Goal: Task Accomplishment & Management: Complete application form

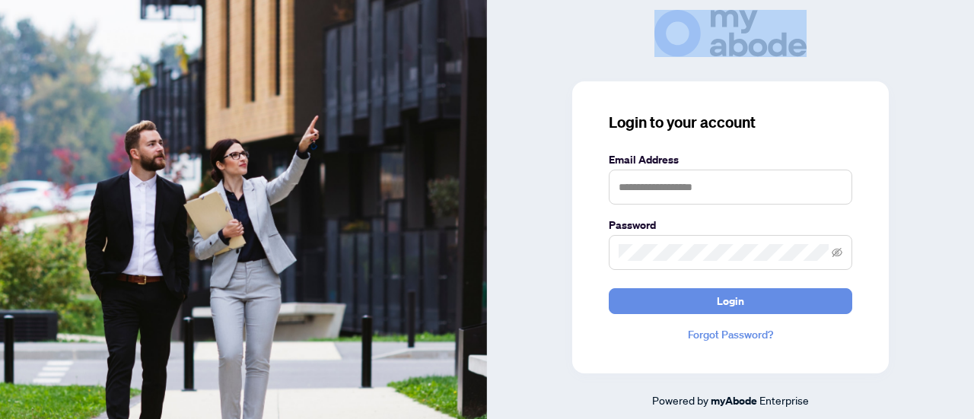
drag, startPoint x: 0, startPoint y: 0, endPoint x: 530, endPoint y: 57, distance: 533.2
click at [530, 57] on div "Login to your account Email Address Password Login Forgot Password? Powered by …" at bounding box center [730, 209] width 487 height 399
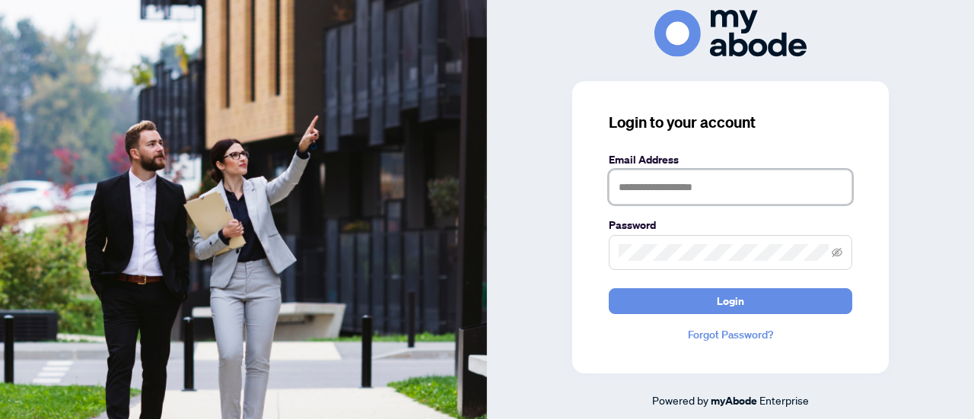
click at [652, 195] on input "text" at bounding box center [729, 187] width 243 height 35
type input "**********"
click at [608, 288] on button "Login" at bounding box center [729, 301] width 243 height 26
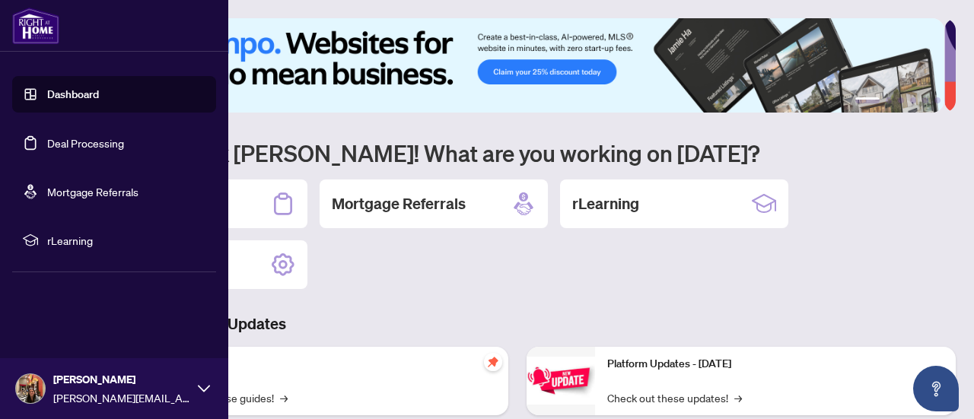
click at [48, 136] on link "Deal Processing" at bounding box center [85, 143] width 77 height 14
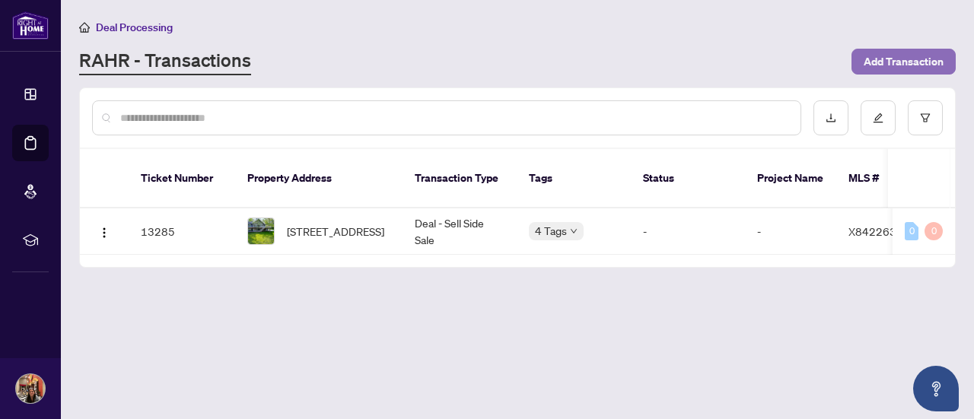
click at [881, 65] on span "Add Transaction" at bounding box center [903, 61] width 80 height 24
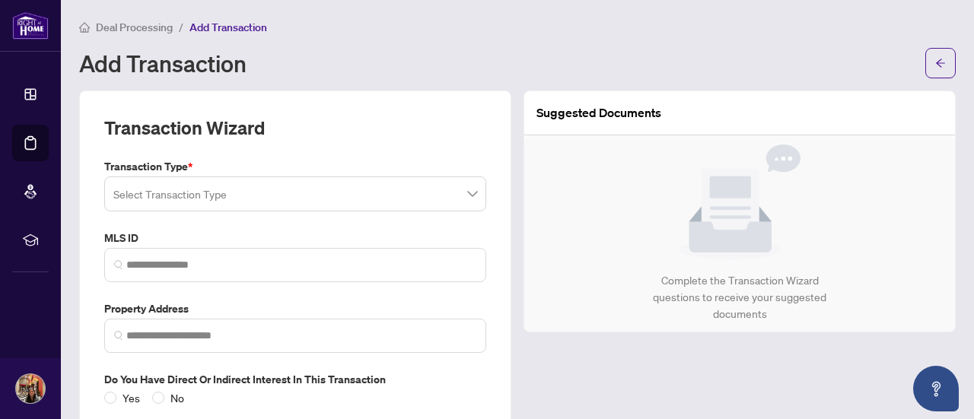
click at [425, 204] on input "search" at bounding box center [288, 196] width 350 height 33
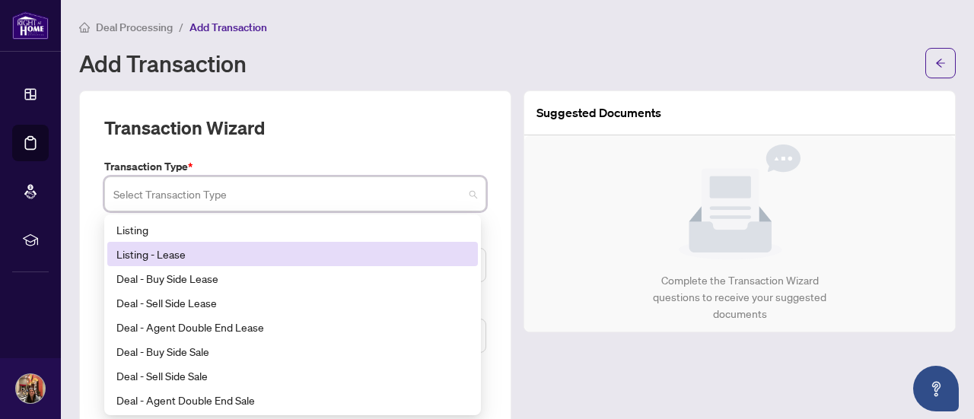
click at [497, 71] on div "Add Transaction" at bounding box center [497, 63] width 837 height 24
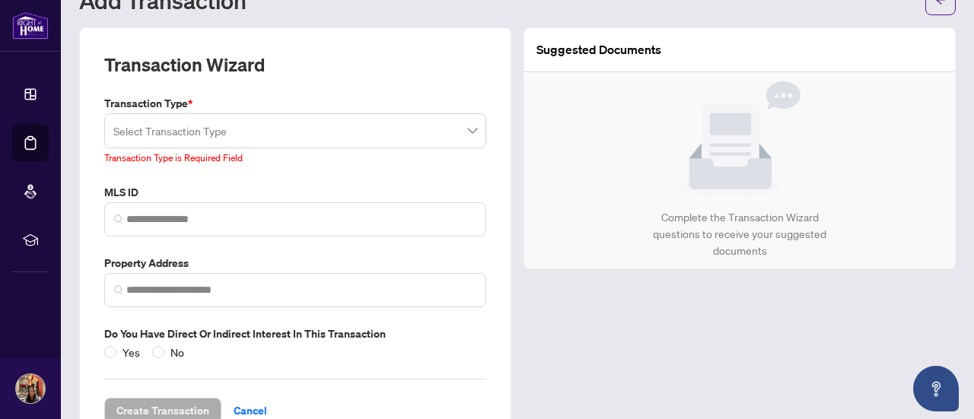
scroll to position [76, 0]
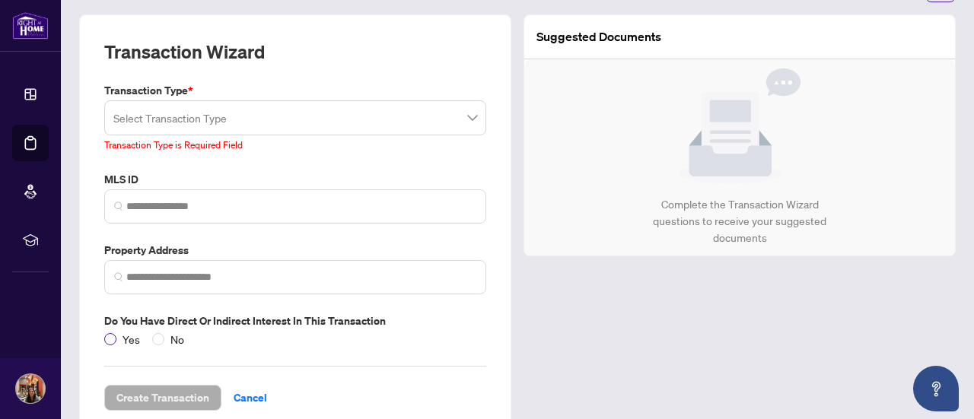
click at [109, 344] on label "Yes" at bounding box center [125, 339] width 42 height 17
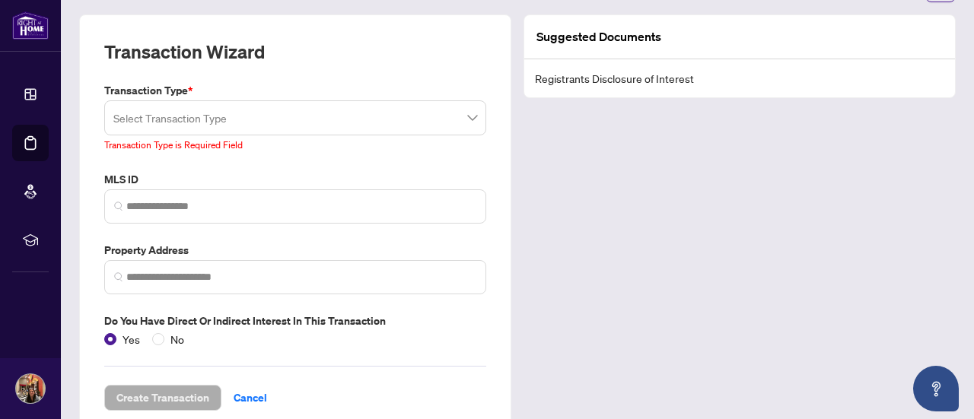
scroll to position [0, 0]
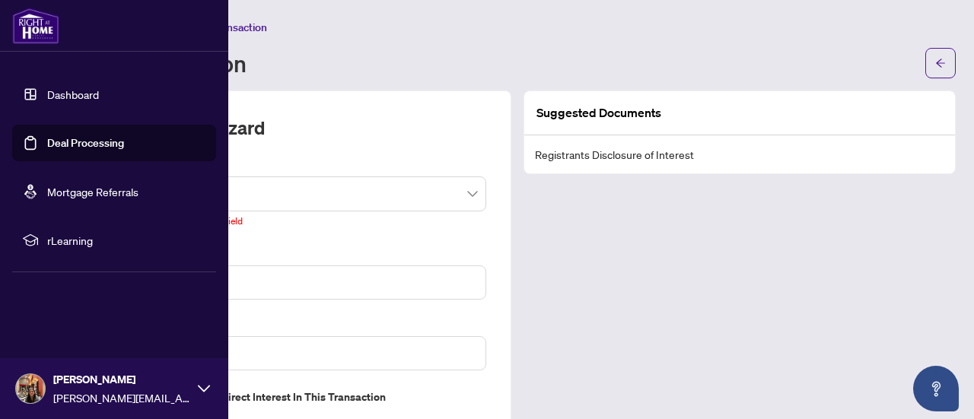
click at [35, 39] on img at bounding box center [35, 26] width 47 height 37
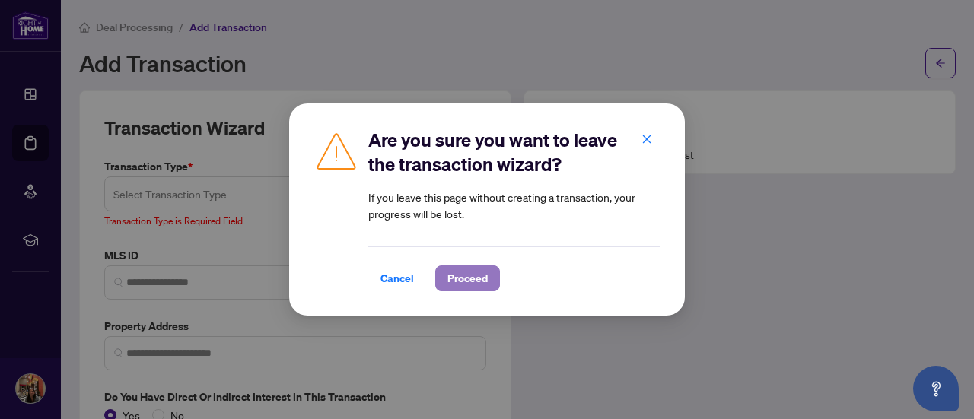
click at [449, 278] on span "Proceed" at bounding box center [467, 278] width 40 height 24
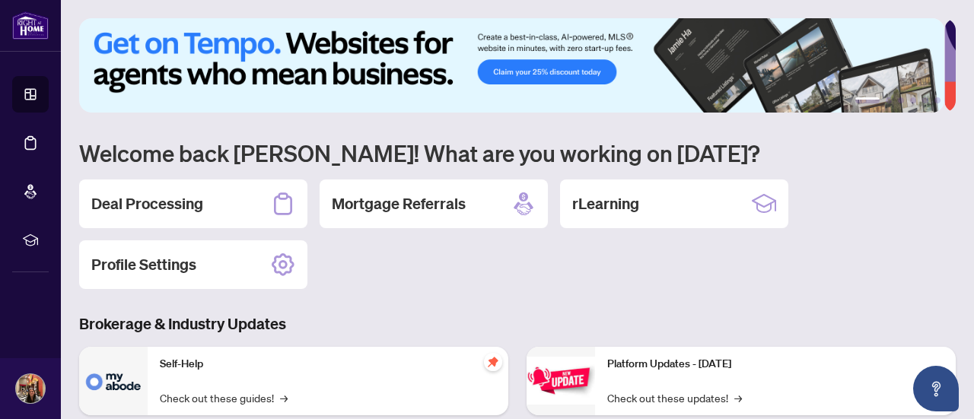
drag, startPoint x: 730, startPoint y: 1, endPoint x: 635, endPoint y: 266, distance: 282.0
click at [634, 269] on div "Deal Processing Mortgage Referrals rLearning Profile Settings" at bounding box center [517, 235] width 876 height 110
drag, startPoint x: 853, startPoint y: 2, endPoint x: 872, endPoint y: 3, distance: 19.0
click at [913, 227] on div "Deal Processing Mortgage Referrals rLearning Profile Settings" at bounding box center [517, 235] width 876 height 110
drag, startPoint x: 872, startPoint y: 3, endPoint x: 822, endPoint y: 193, distance: 196.5
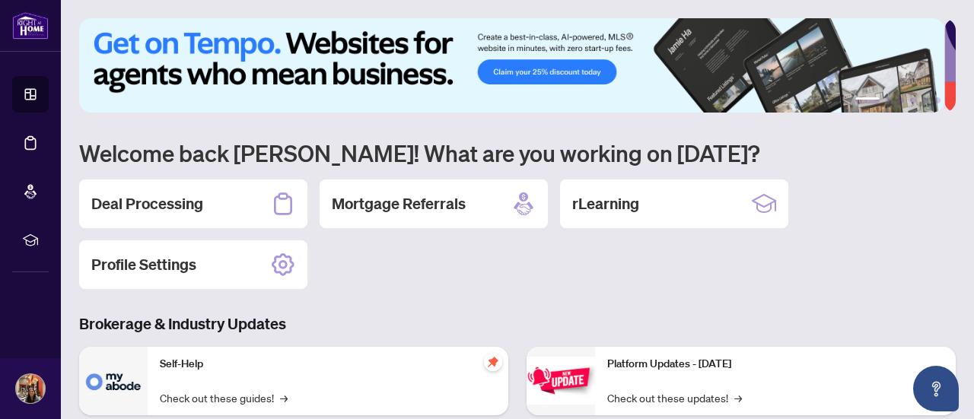
click at [815, 222] on div "Deal Processing Mortgage Referrals rLearning Profile Settings" at bounding box center [517, 235] width 876 height 110
drag, startPoint x: 830, startPoint y: 0, endPoint x: 923, endPoint y: 241, distance: 258.6
click at [923, 241] on div "Deal Processing Mortgage Referrals rLearning Profile Settings" at bounding box center [517, 235] width 876 height 110
